Goal: Navigation & Orientation: Find specific page/section

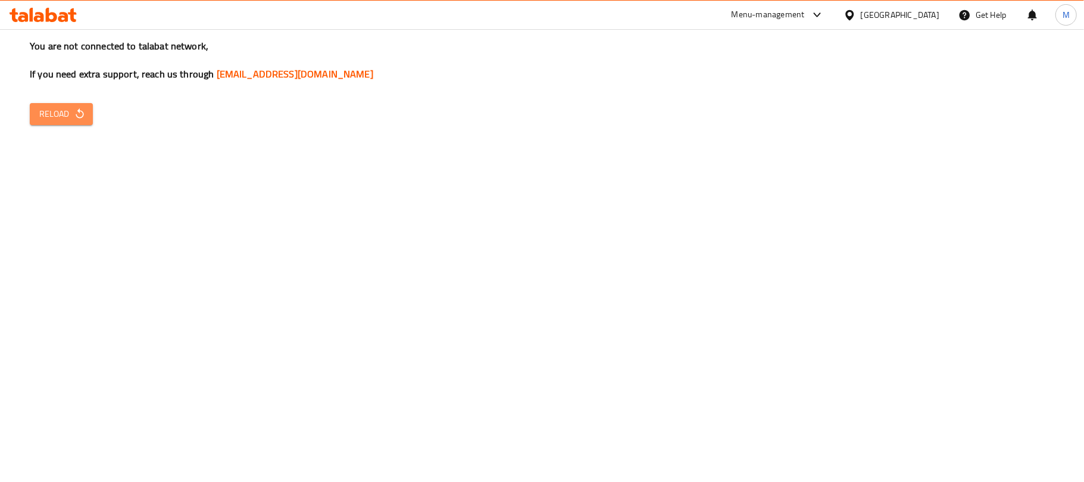
click at [50, 113] on span "Reload" at bounding box center [61, 114] width 44 height 15
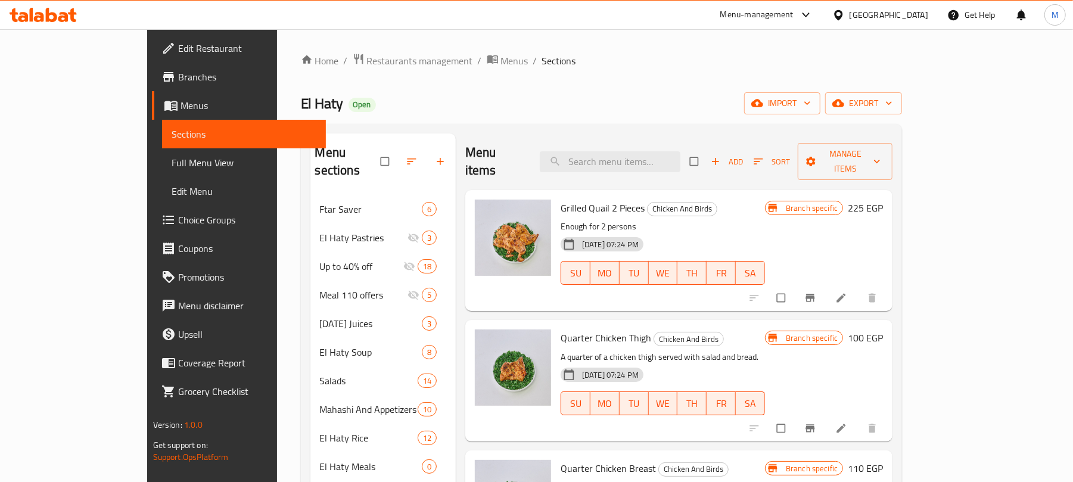
click at [902, 22] on div "[GEOGRAPHIC_DATA]" at bounding box center [879, 15] width 115 height 29
click at [849, 18] on div at bounding box center [840, 14] width 17 height 13
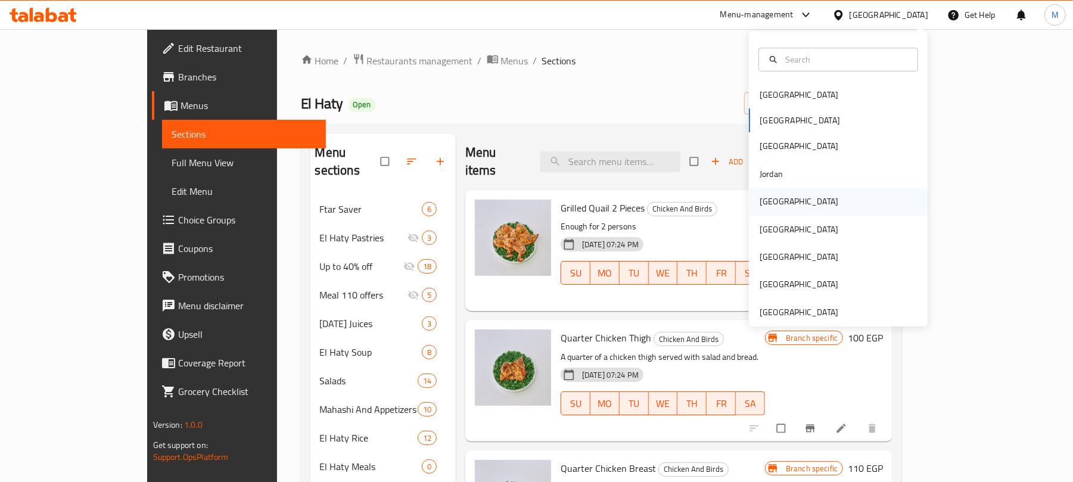
click at [777, 194] on div "[GEOGRAPHIC_DATA]" at bounding box center [799, 201] width 98 height 27
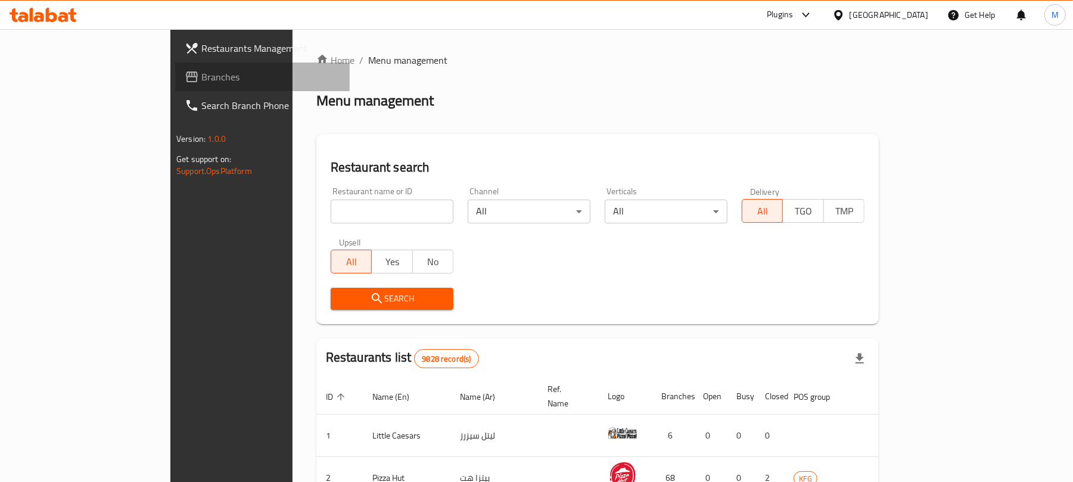
drag, startPoint x: 48, startPoint y: 71, endPoint x: 497, endPoint y: 201, distance: 466.8
click at [201, 71] on span "Branches" at bounding box center [270, 77] width 139 height 14
